Goal: Complete application form

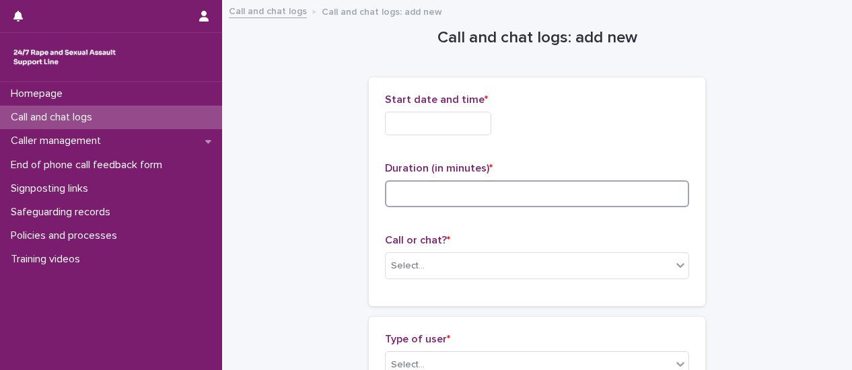
drag, startPoint x: 464, startPoint y: 201, endPoint x: 458, endPoint y: 195, distance: 8.1
click at [464, 200] on input at bounding box center [537, 193] width 304 height 27
type input "**"
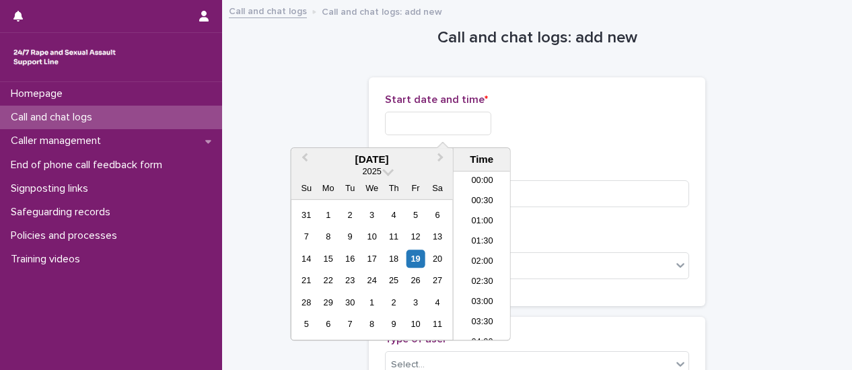
click at [479, 115] on input "text" at bounding box center [438, 124] width 106 height 24
click at [478, 234] on li "08:30" at bounding box center [482, 236] width 57 height 20
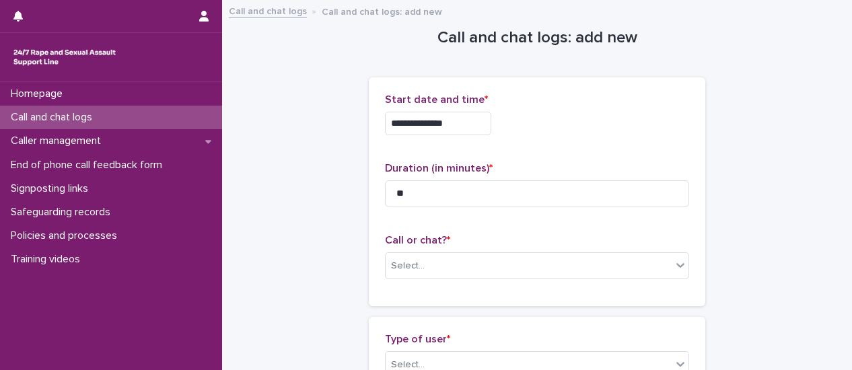
click at [463, 126] on input "**********" at bounding box center [438, 124] width 106 height 24
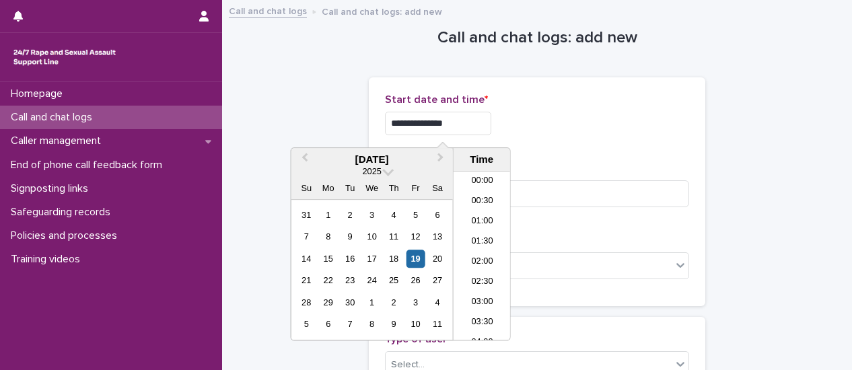
scroll to position [269, 0]
type input "**********"
click at [640, 133] on div "**********" at bounding box center [537, 124] width 304 height 24
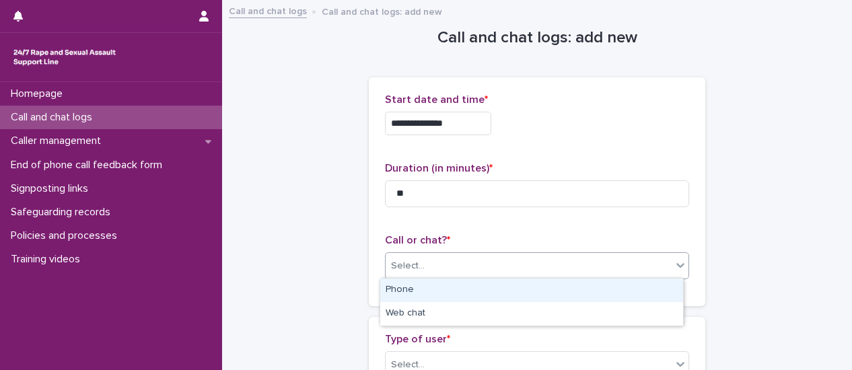
click at [679, 268] on icon at bounding box center [680, 265] width 13 height 13
click at [582, 291] on div "Phone" at bounding box center [531, 291] width 303 height 24
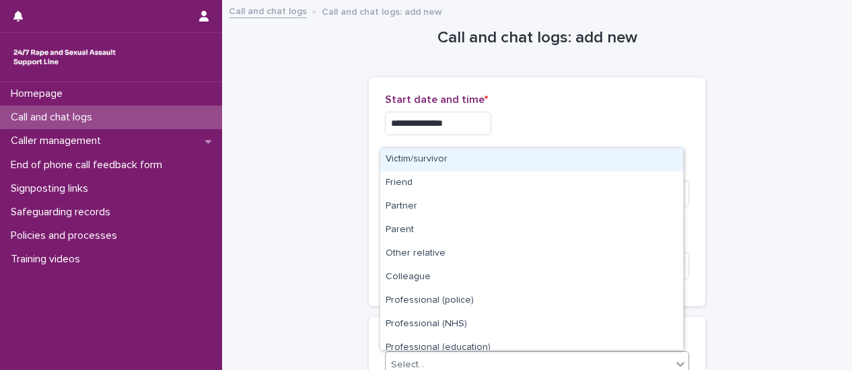
drag, startPoint x: 676, startPoint y: 363, endPoint x: 636, endPoint y: 353, distance: 40.8
click at [675, 363] on icon at bounding box center [680, 364] width 13 height 13
click at [400, 166] on div "Victim/survivor" at bounding box center [531, 160] width 303 height 24
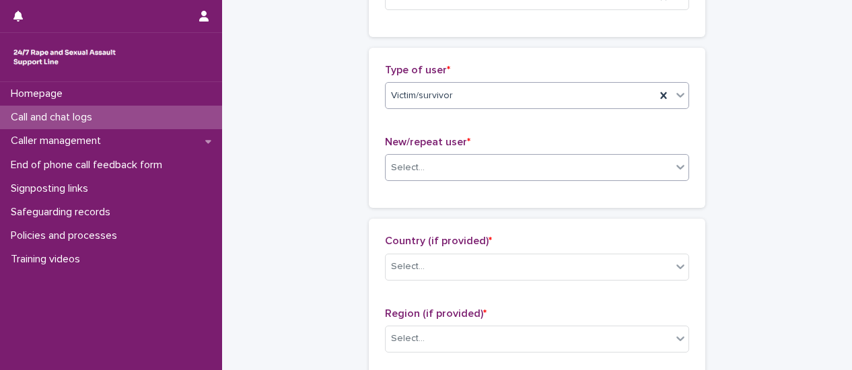
click at [676, 174] on div at bounding box center [681, 167] width 16 height 24
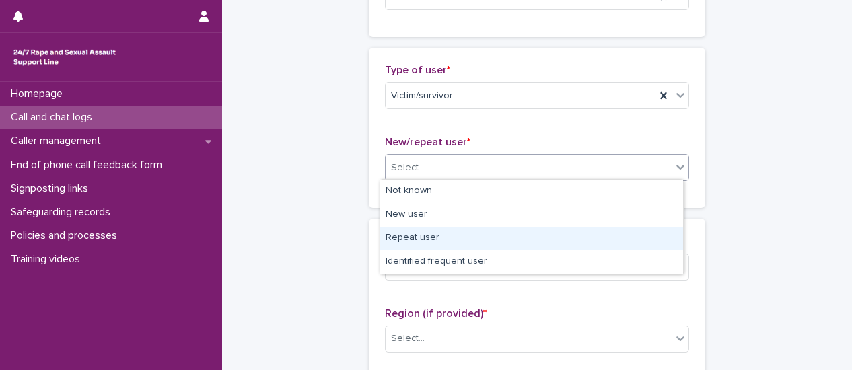
click at [500, 243] on div "Repeat user" at bounding box center [531, 239] width 303 height 24
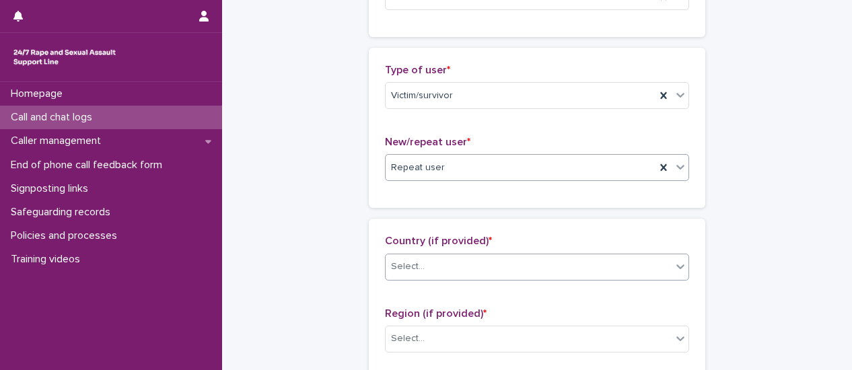
click at [673, 274] on div at bounding box center [681, 267] width 16 height 24
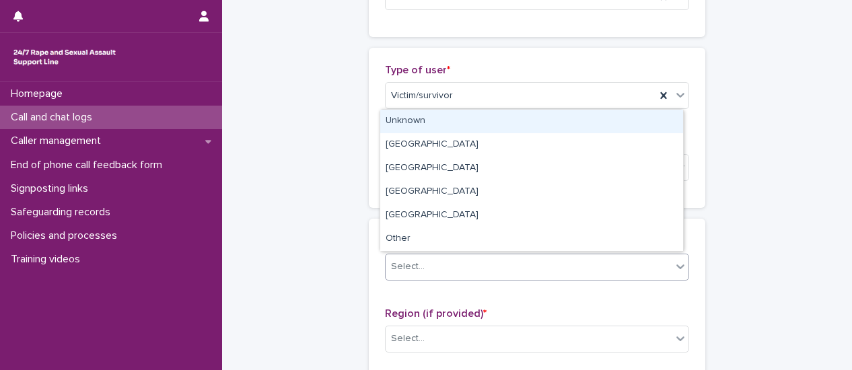
click at [436, 119] on div "Unknown" at bounding box center [531, 122] width 303 height 24
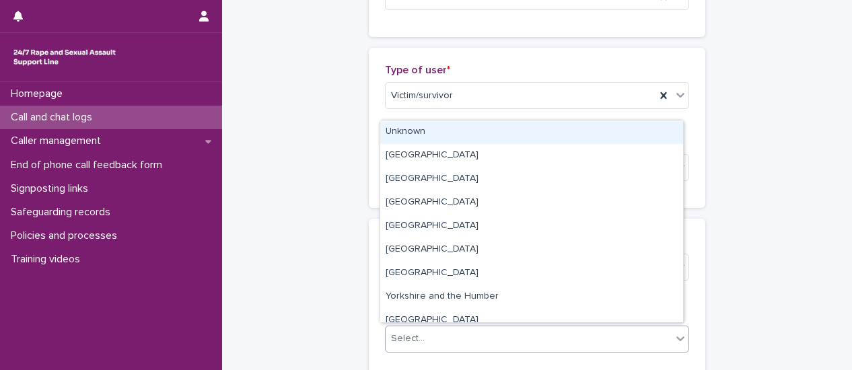
click at [676, 335] on icon at bounding box center [680, 338] width 13 height 13
click at [485, 137] on div "Unknown" at bounding box center [531, 133] width 303 height 24
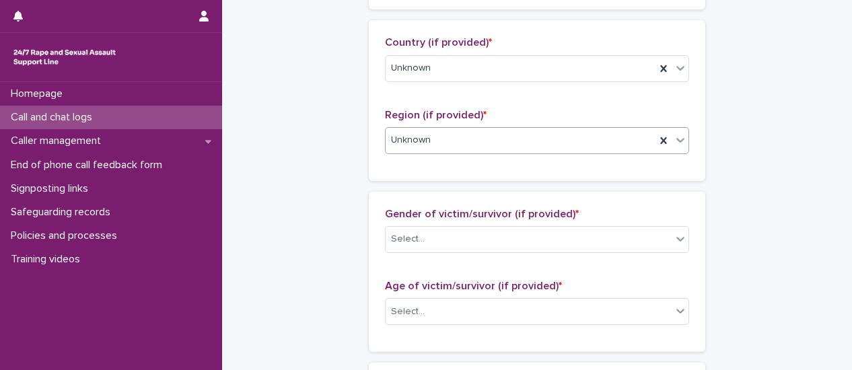
scroll to position [471, 0]
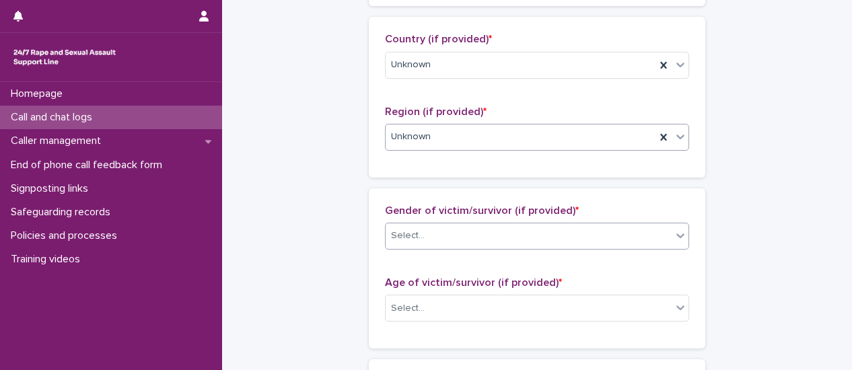
click at [674, 235] on icon at bounding box center [680, 235] width 13 height 13
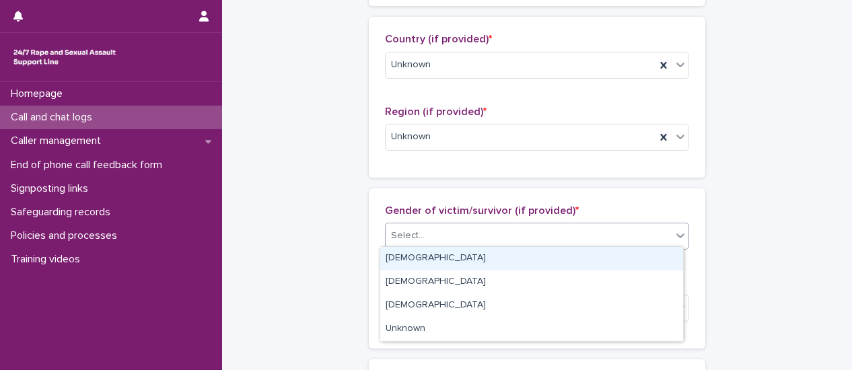
click at [564, 255] on div "[DEMOGRAPHIC_DATA]" at bounding box center [531, 259] width 303 height 24
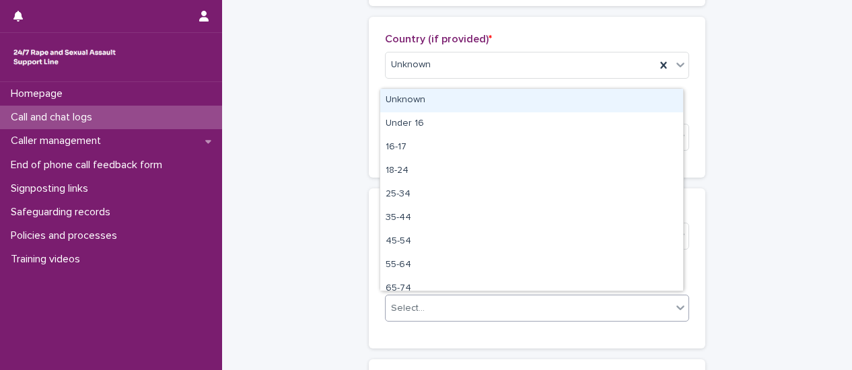
click at [679, 311] on div at bounding box center [681, 308] width 16 height 24
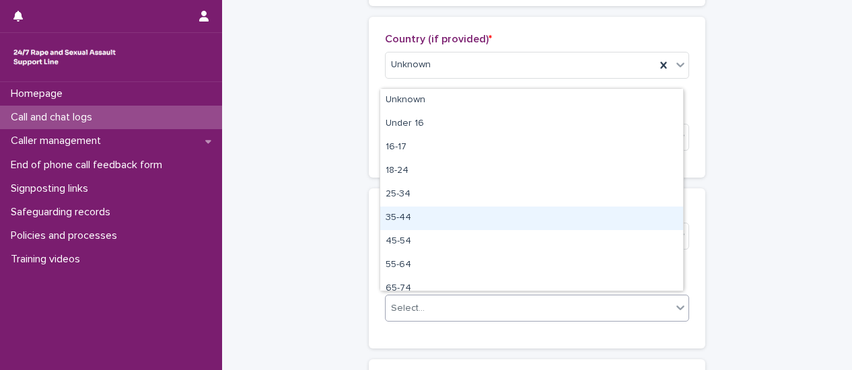
click at [400, 225] on div "35-44" at bounding box center [531, 219] width 303 height 24
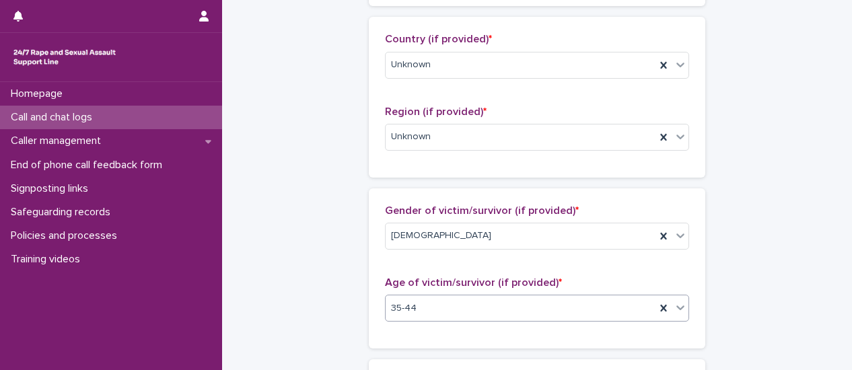
scroll to position [673, 0]
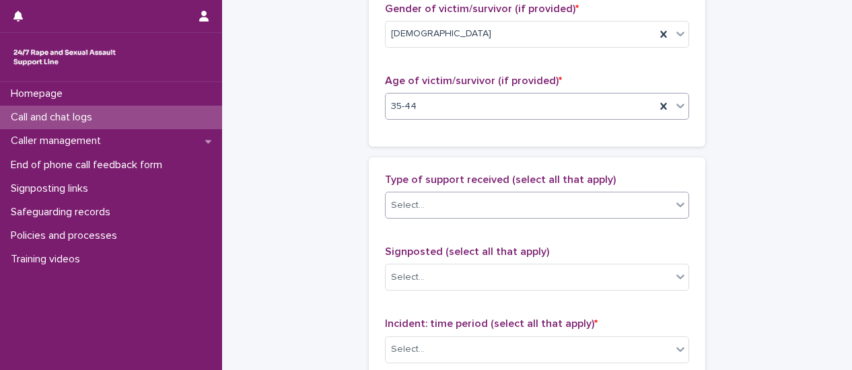
click at [675, 205] on icon at bounding box center [680, 204] width 13 height 13
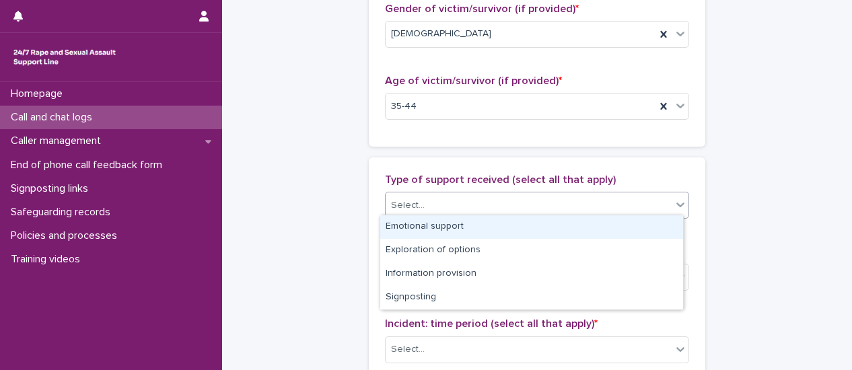
click at [597, 234] on div "Emotional support" at bounding box center [531, 227] width 303 height 24
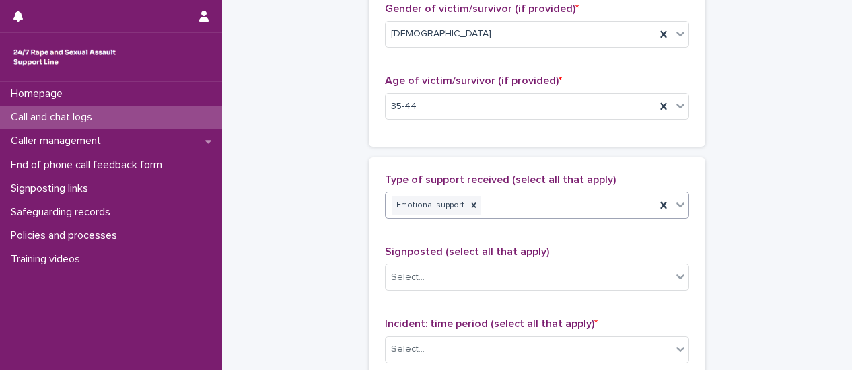
click at [677, 207] on icon at bounding box center [680, 204] width 13 height 13
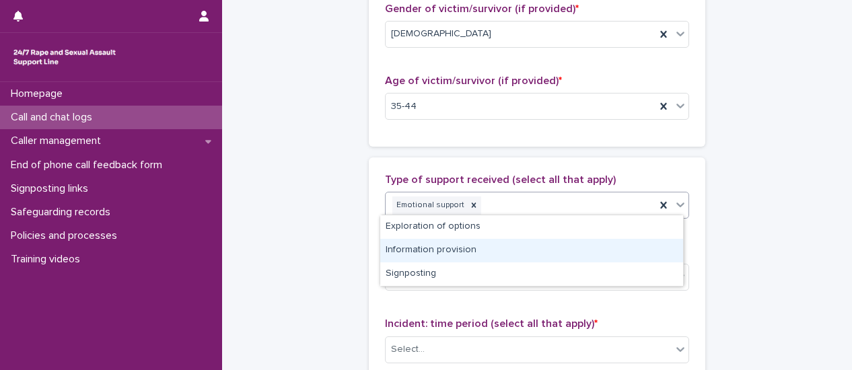
click at [638, 245] on div "Information provision" at bounding box center [531, 251] width 303 height 24
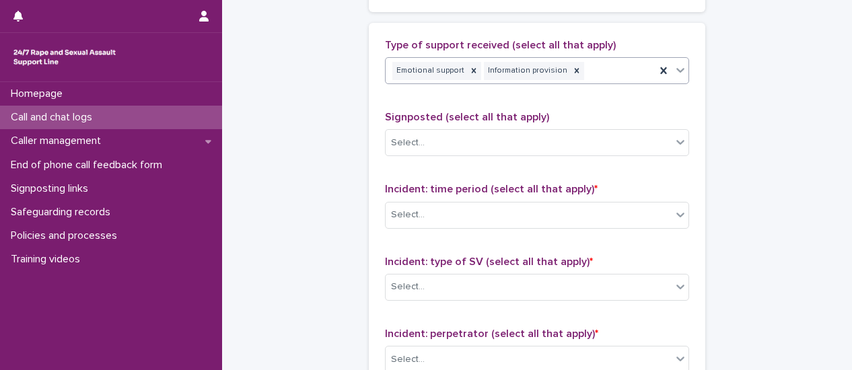
scroll to position [875, 0]
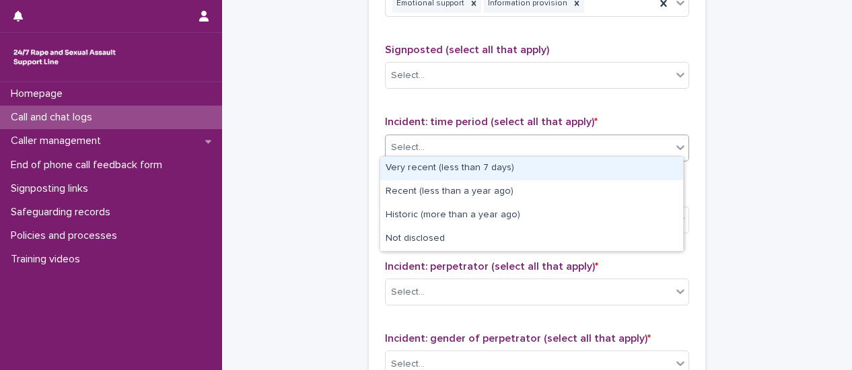
click at [680, 152] on div at bounding box center [681, 147] width 16 height 24
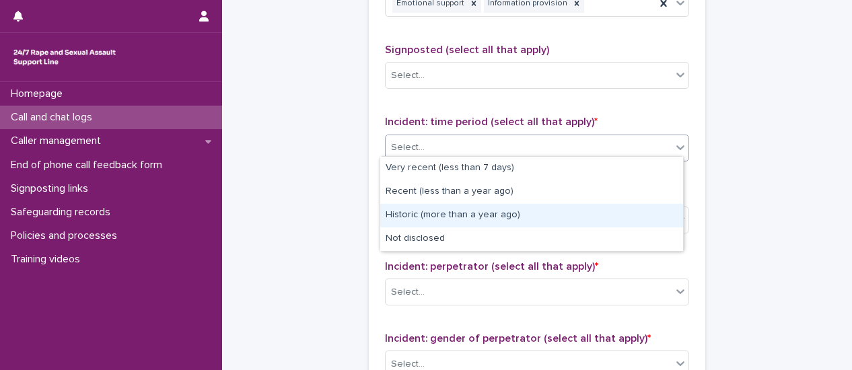
click at [605, 217] on div "Historic (more than a year ago)" at bounding box center [531, 216] width 303 height 24
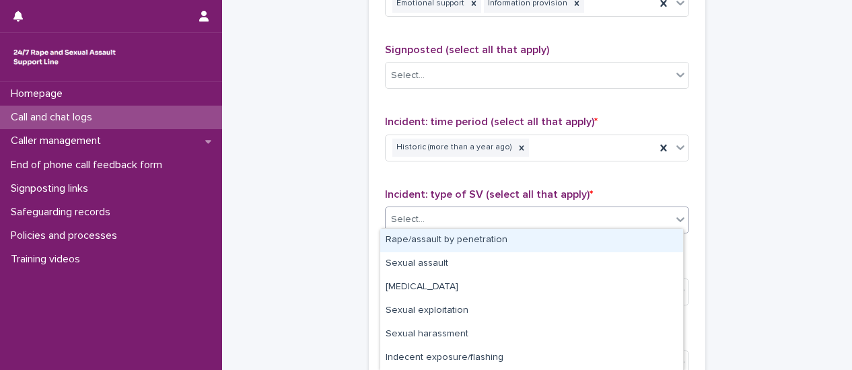
click at [680, 224] on div at bounding box center [681, 219] width 16 height 24
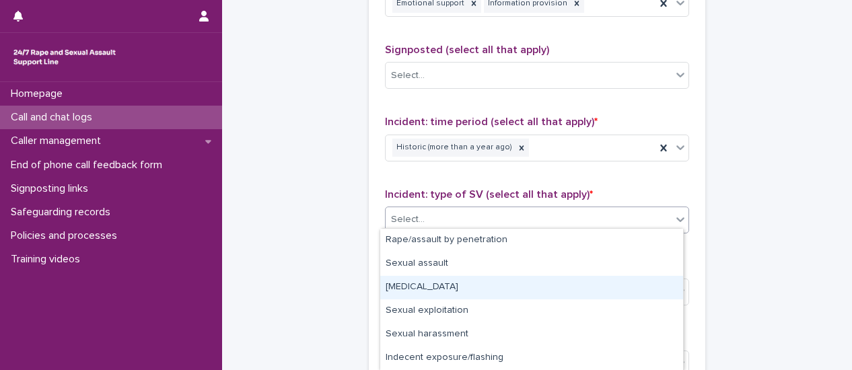
click at [609, 286] on div "[MEDICAL_DATA]" at bounding box center [531, 288] width 303 height 24
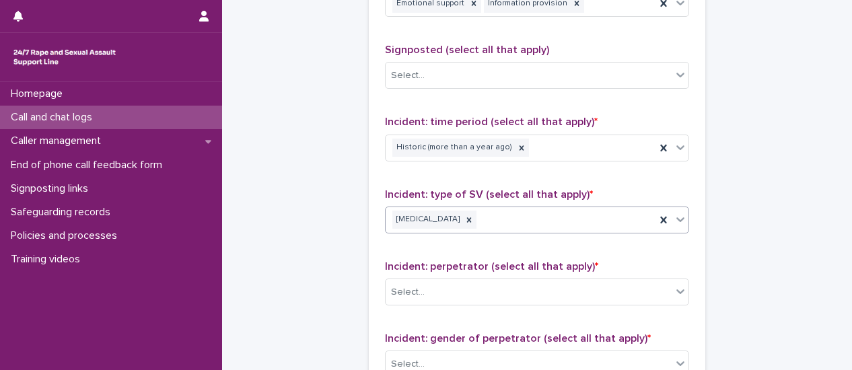
click at [675, 222] on div at bounding box center [681, 219] width 16 height 24
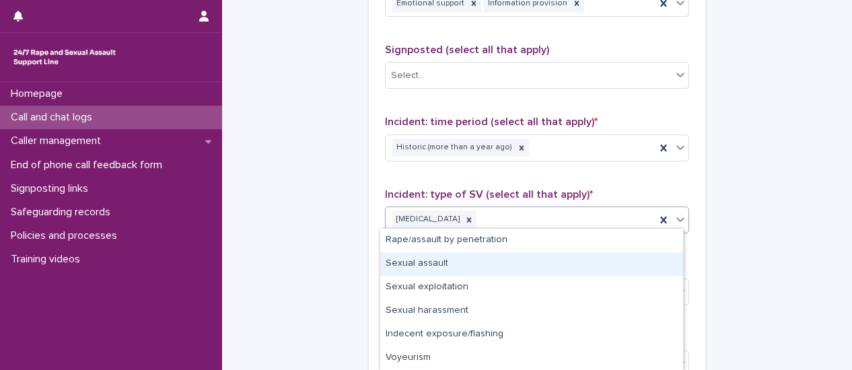
click at [639, 258] on div "Sexual assault" at bounding box center [531, 264] width 303 height 24
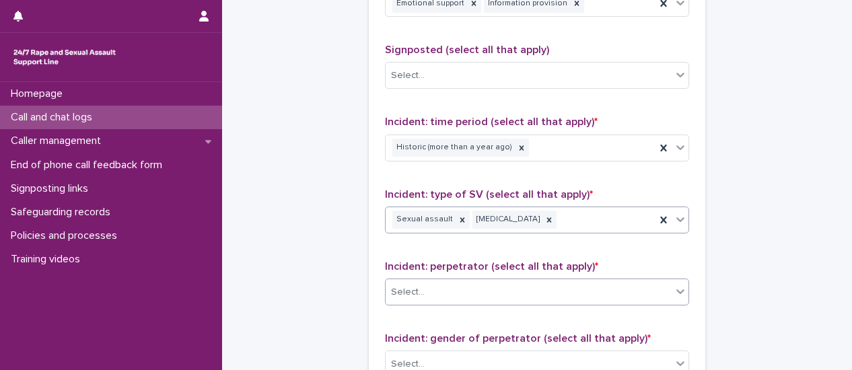
click at [672, 285] on span at bounding box center [672, 292] width 1 height 15
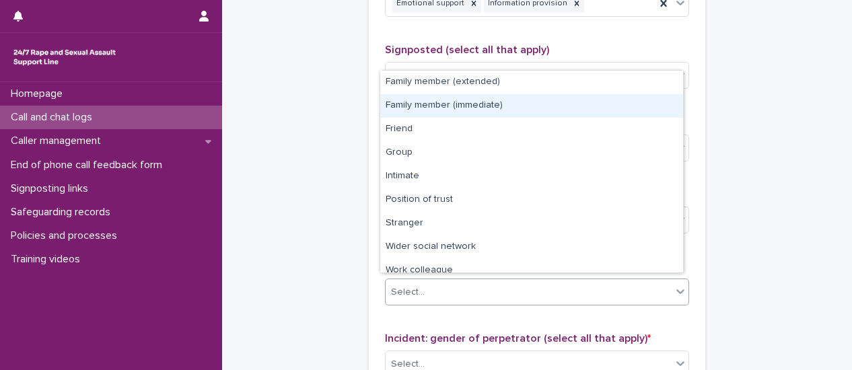
click at [463, 114] on div "Family member (immediate)" at bounding box center [531, 106] width 303 height 24
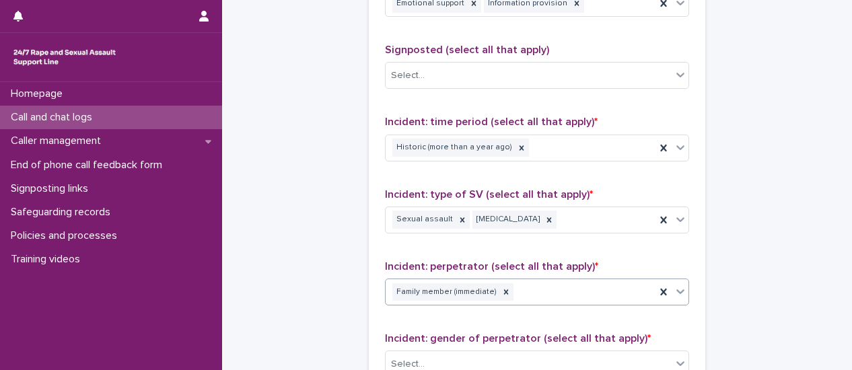
scroll to position [1010, 0]
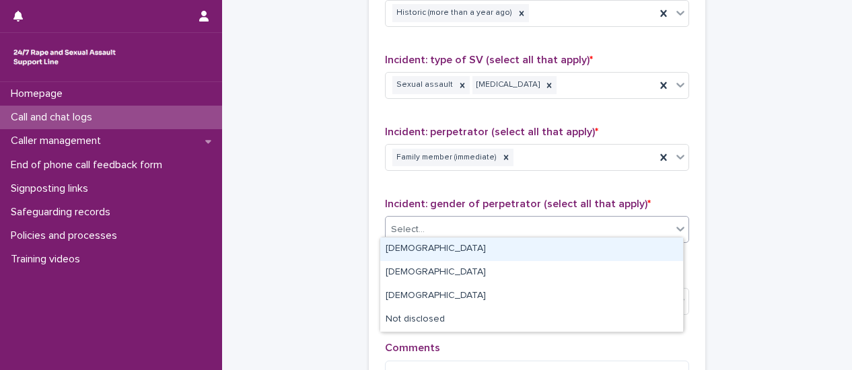
click at [676, 231] on div at bounding box center [681, 229] width 16 height 24
click at [655, 242] on div "[DEMOGRAPHIC_DATA]" at bounding box center [531, 250] width 303 height 24
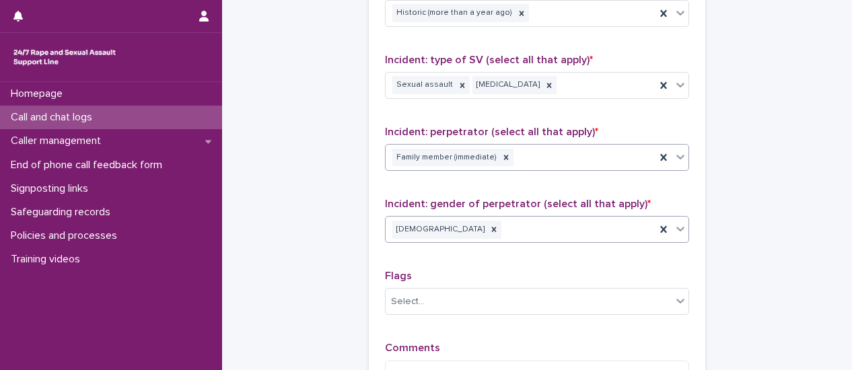
click at [676, 162] on div at bounding box center [681, 157] width 16 height 24
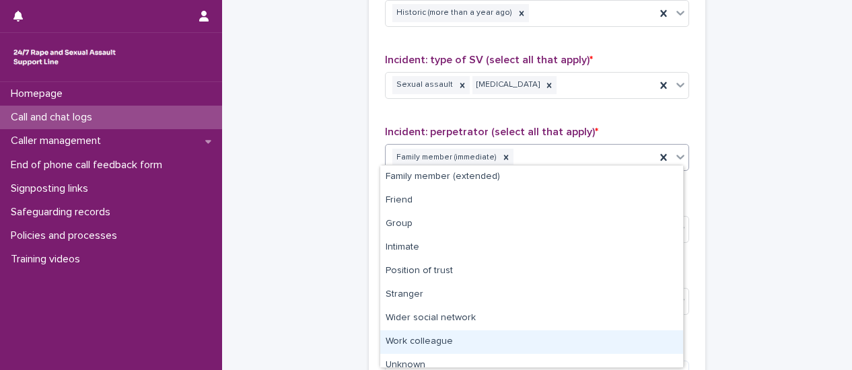
scroll to position [34, 0]
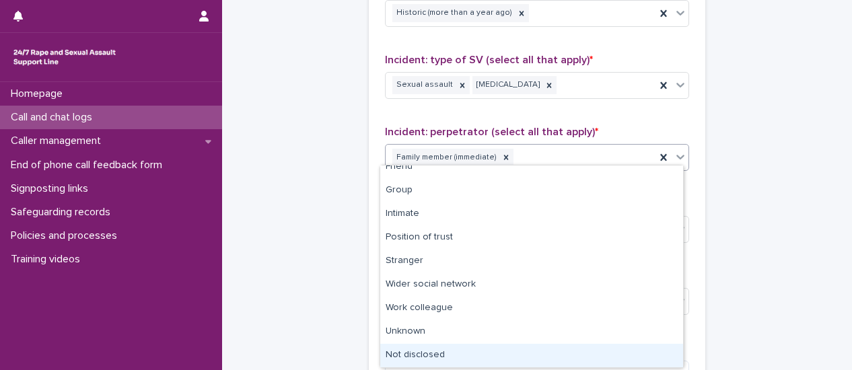
click at [535, 360] on div "Not disclosed" at bounding box center [531, 356] width 303 height 24
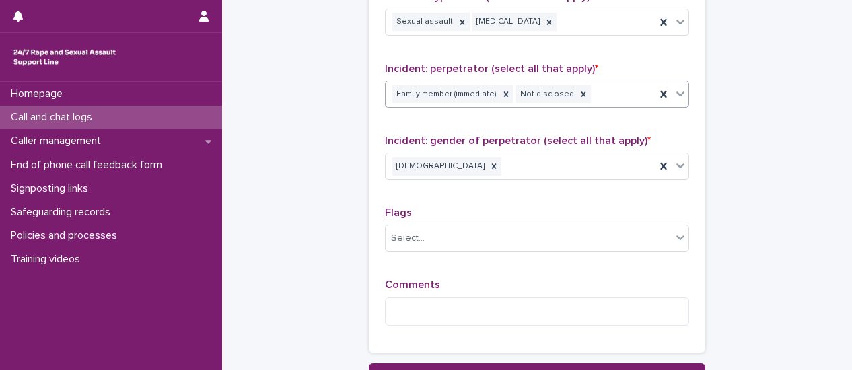
scroll to position [1145, 0]
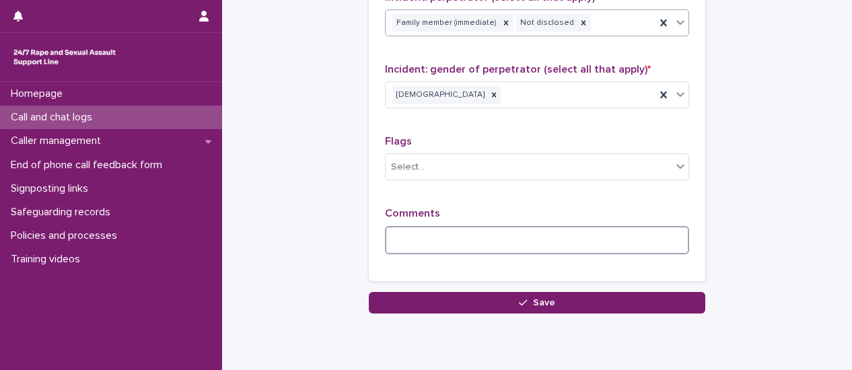
click at [432, 226] on textarea at bounding box center [537, 240] width 304 height 28
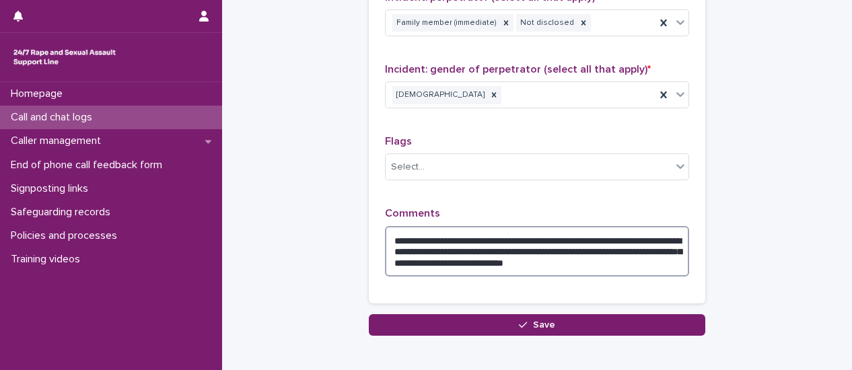
click at [558, 234] on textarea "**********" at bounding box center [537, 251] width 304 height 50
drag, startPoint x: 654, startPoint y: 234, endPoint x: 628, endPoint y: 262, distance: 38.6
click at [628, 262] on textarea "**********" at bounding box center [537, 251] width 304 height 50
drag, startPoint x: 644, startPoint y: 232, endPoint x: 651, endPoint y: 234, distance: 6.9
click at [645, 233] on textarea "**********" at bounding box center [537, 251] width 304 height 50
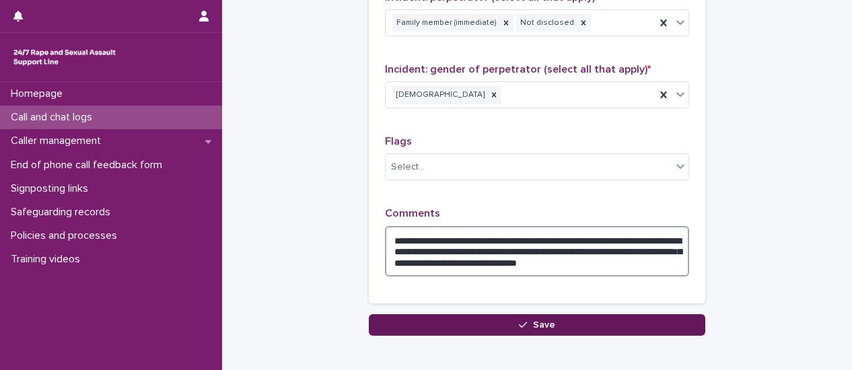
type textarea "**********"
click at [560, 318] on button "Save" at bounding box center [537, 325] width 337 height 22
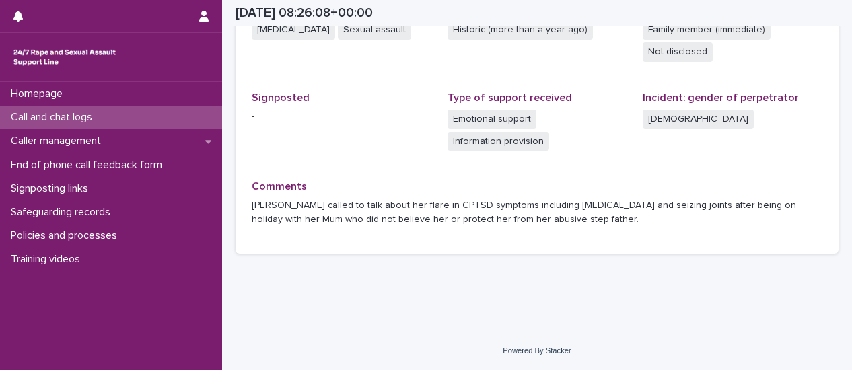
scroll to position [403, 0]
click at [31, 117] on p "Call and chat logs" at bounding box center [54, 117] width 98 height 13
